Goal: Find specific page/section: Find specific page/section

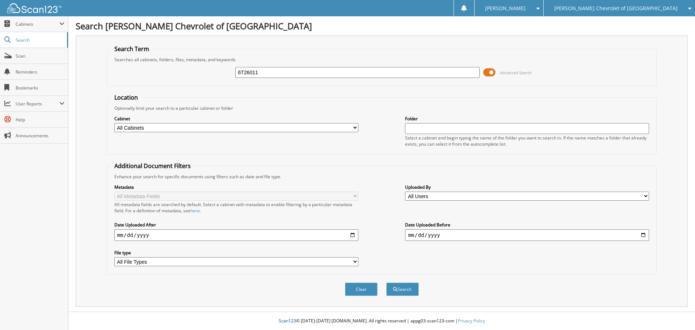
type input "6T26011"
click at [386, 282] on button "Search" at bounding box center [402, 288] width 33 height 13
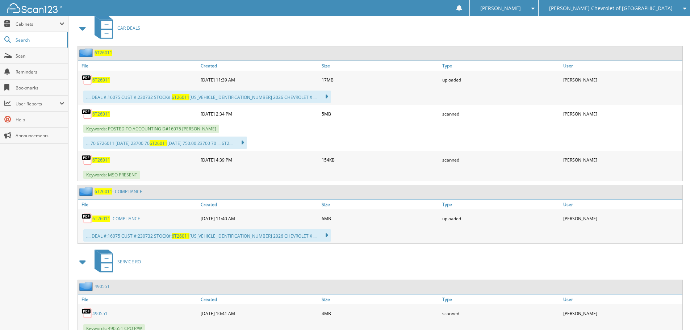
scroll to position [326, 0]
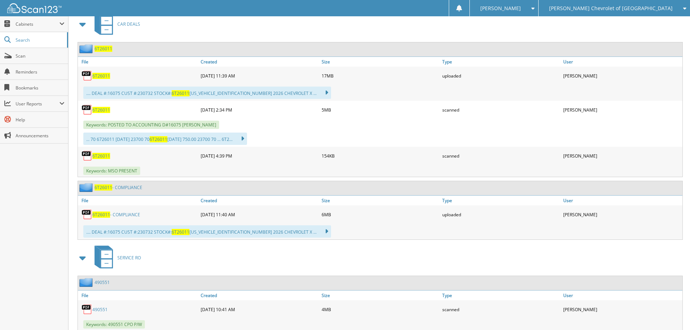
click at [109, 109] on span "6T26011" at bounding box center [101, 110] width 18 height 6
click at [40, 57] on span "Scan" at bounding box center [40, 56] width 49 height 6
